Goal: Navigation & Orientation: Find specific page/section

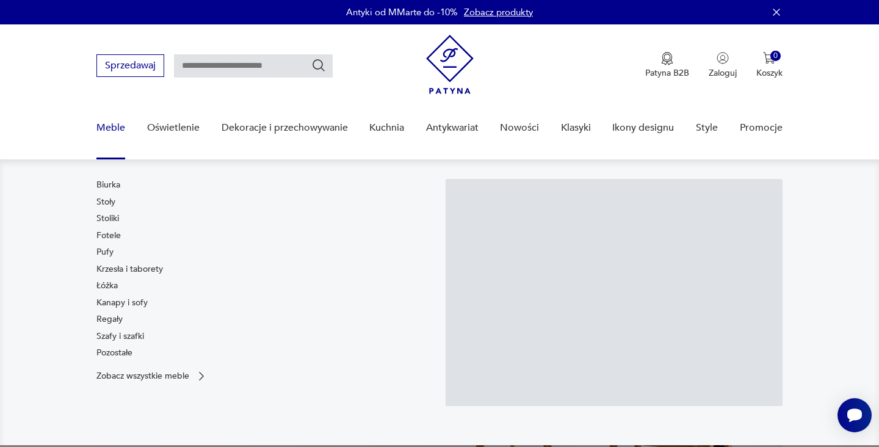
click at [115, 127] on link "Meble" at bounding box center [110, 127] width 29 height 47
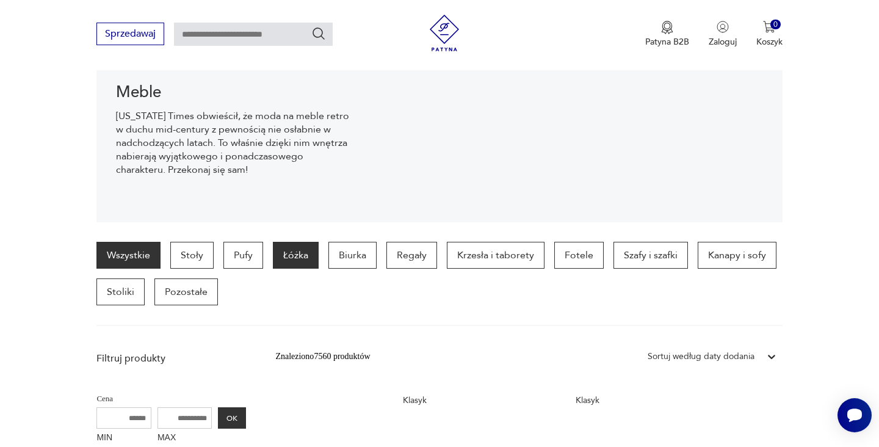
scroll to position [161, 0]
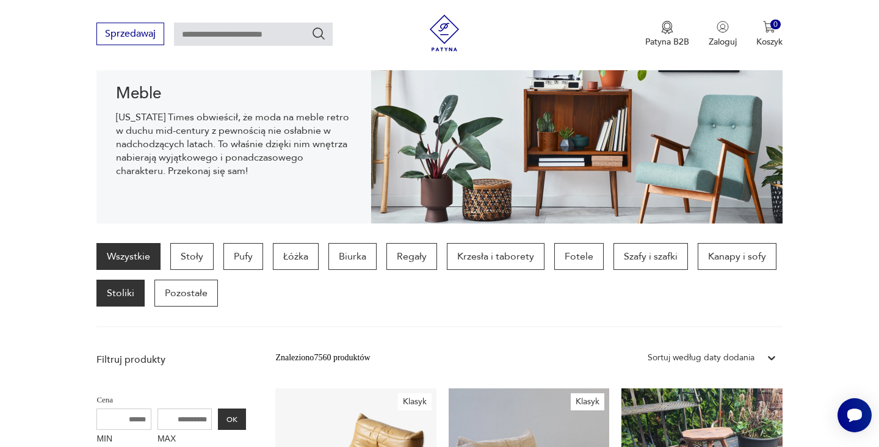
click at [134, 298] on p "Stoliki" at bounding box center [120, 293] width 48 height 27
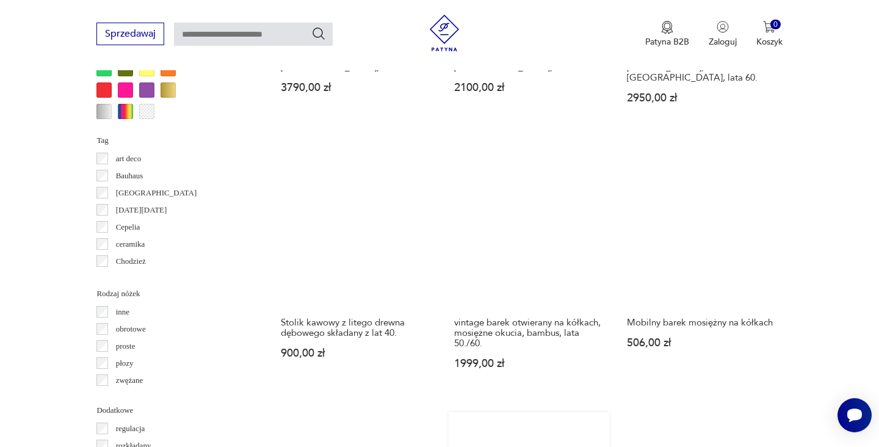
scroll to position [1234, 0]
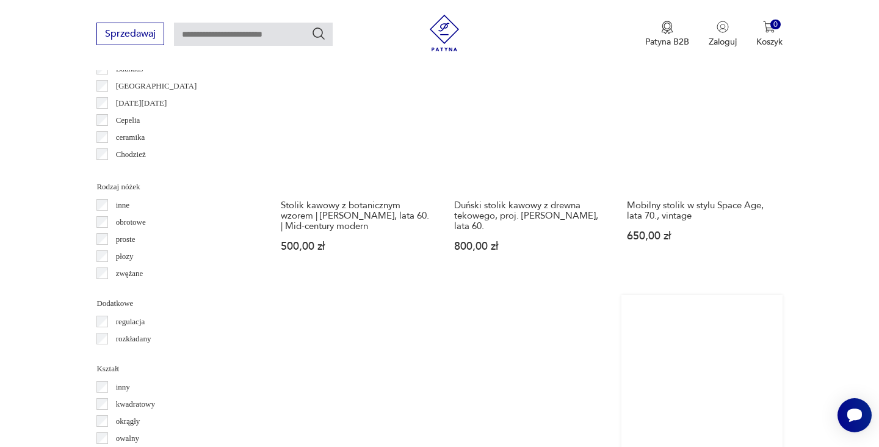
scroll to position [1352, 0]
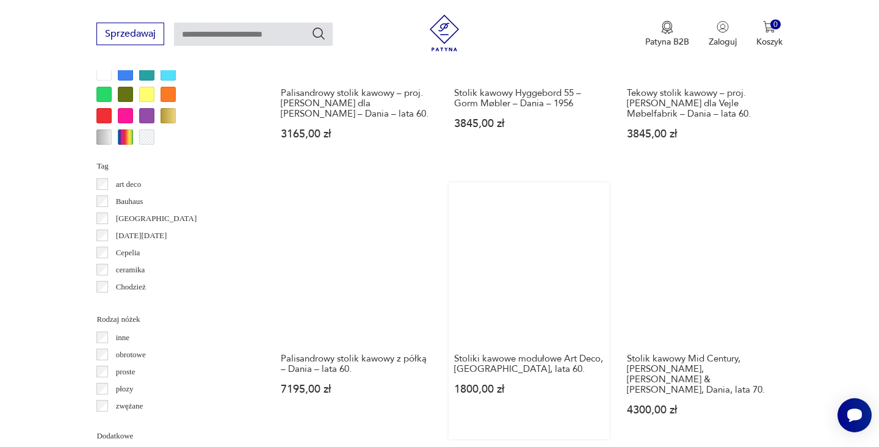
scroll to position [1228, 0]
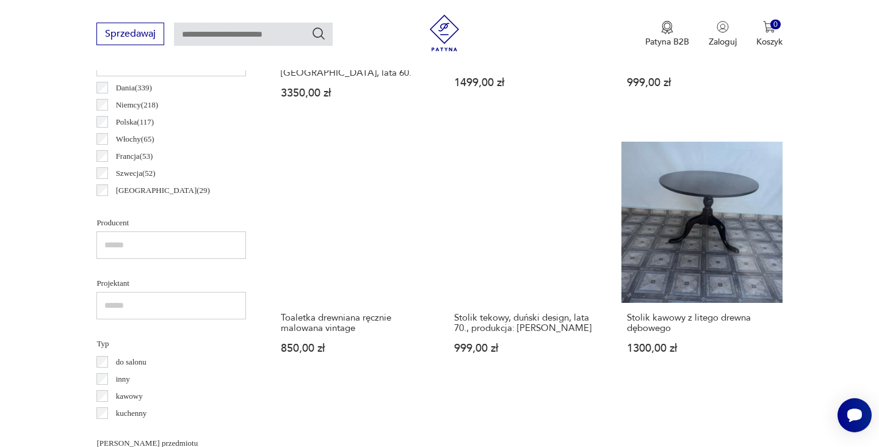
scroll to position [386, 0]
